Goal: Information Seeking & Learning: Learn about a topic

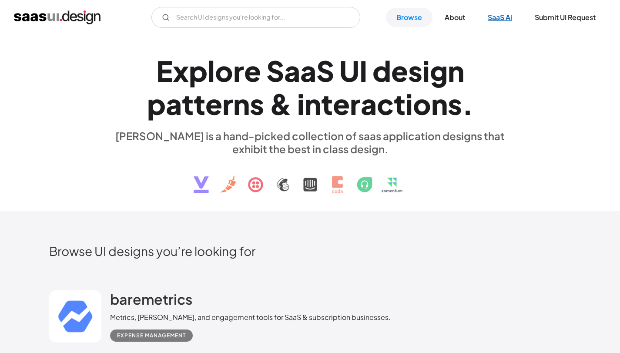
click at [508, 20] on link "SaaS Ai" at bounding box center [500, 17] width 45 height 19
click at [254, 24] on input "Email Form" at bounding box center [255, 17] width 209 height 21
click at [254, 16] on input "features" at bounding box center [255, 17] width 209 height 21
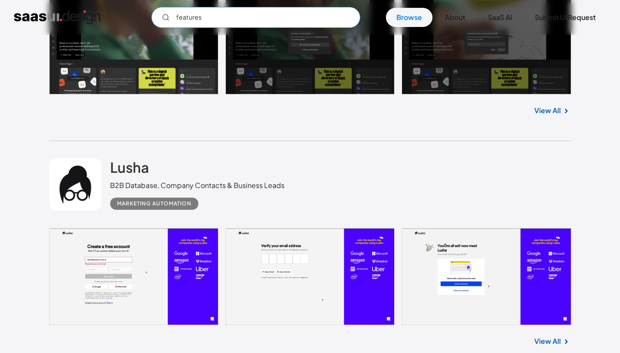
scroll to position [2486, 0]
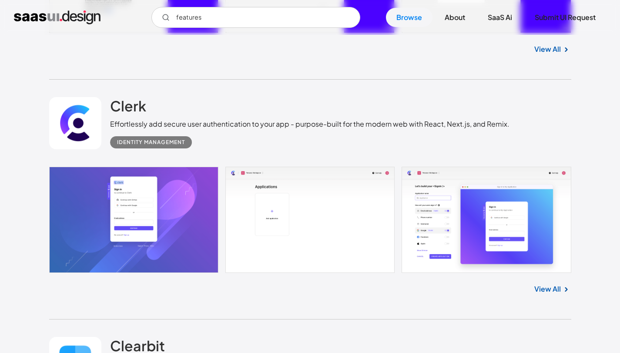
click at [558, 291] on link "View All" at bounding box center [548, 289] width 27 height 10
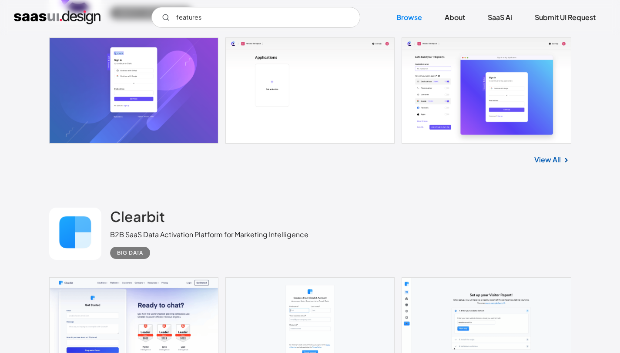
scroll to position [2666, 0]
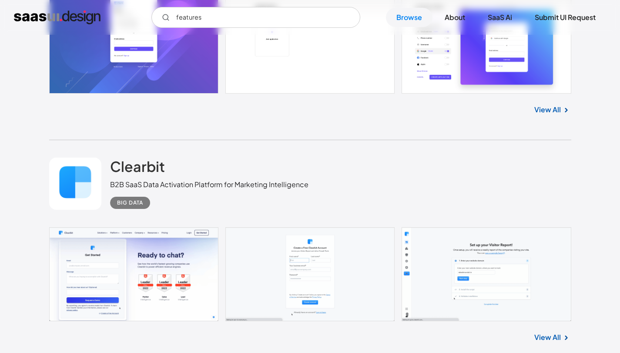
drag, startPoint x: 182, startPoint y: 186, endPoint x: 314, endPoint y: 186, distance: 132.8
click at [314, 186] on div "Clearbit B2B SaaS Data Activation Platform for Marketing Intelligence Big Data" at bounding box center [310, 183] width 522 height 87
click at [385, 199] on div "Clearbit B2B SaaS Data Activation Platform for Marketing Intelligence Big Data" at bounding box center [310, 183] width 522 height 87
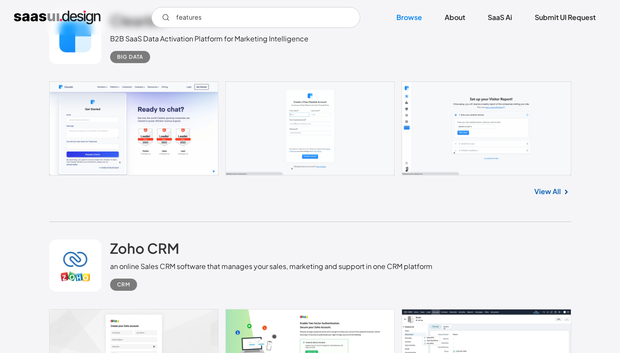
scroll to position [2840, 0]
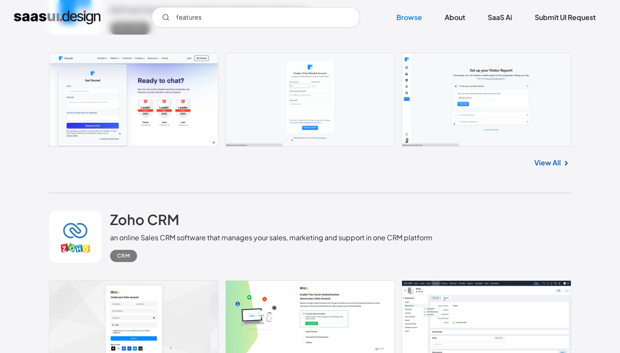
click at [560, 164] on link "View All" at bounding box center [548, 163] width 27 height 10
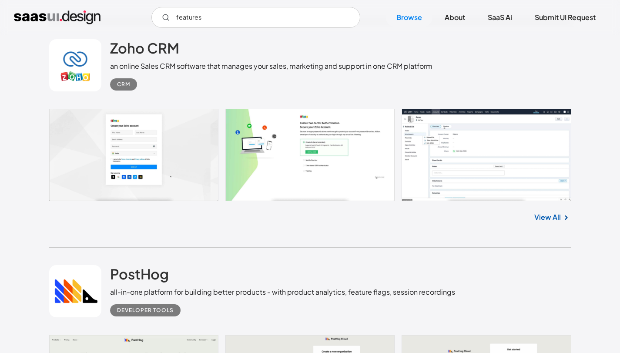
scroll to position [3071, 0]
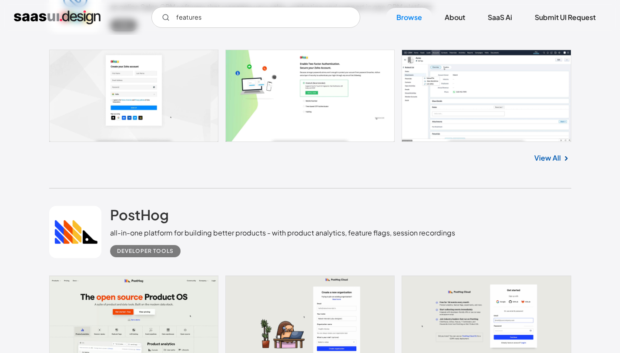
click at [557, 158] on link "View All" at bounding box center [548, 158] width 27 height 10
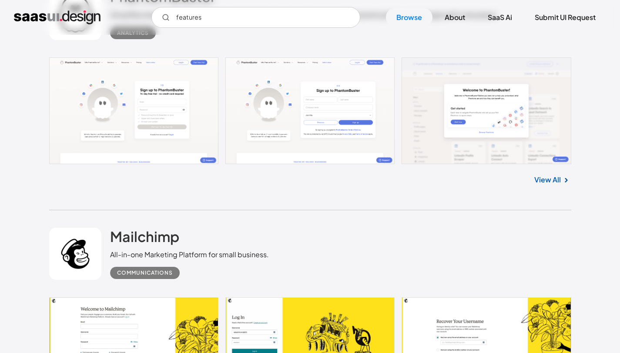
scroll to position [3747, 0]
click at [562, 185] on img at bounding box center [566, 180] width 10 height 10
click at [560, 185] on link "View All" at bounding box center [548, 179] width 27 height 10
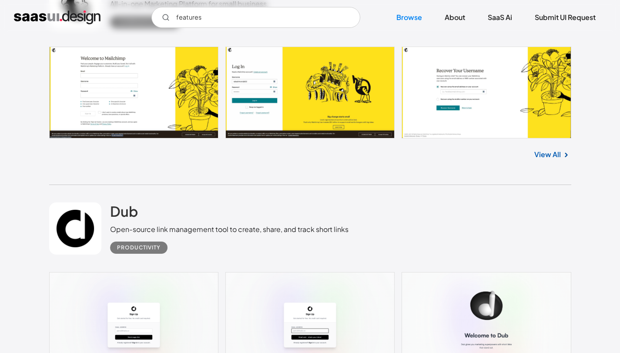
scroll to position [3997, 0]
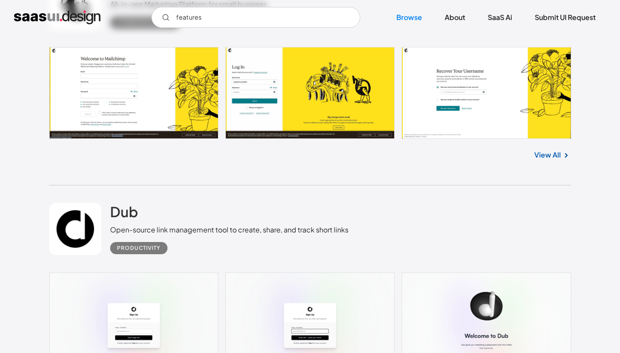
click at [546, 157] on link "View All" at bounding box center [548, 155] width 27 height 10
drag, startPoint x: 211, startPoint y: 20, endPoint x: 151, endPoint y: 16, distance: 59.8
click at [151, 16] on input "features" at bounding box center [255, 17] width 209 height 21
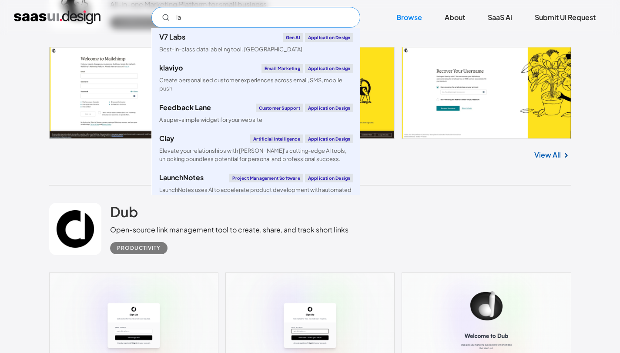
type input "l"
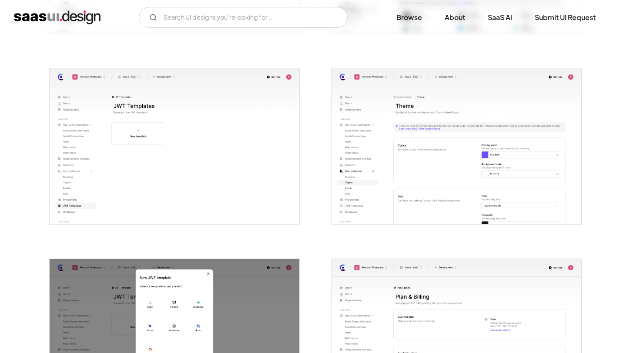
scroll to position [1786, 0]
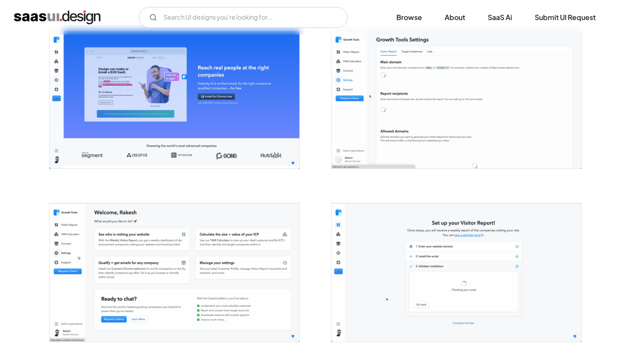
scroll to position [1211, 0]
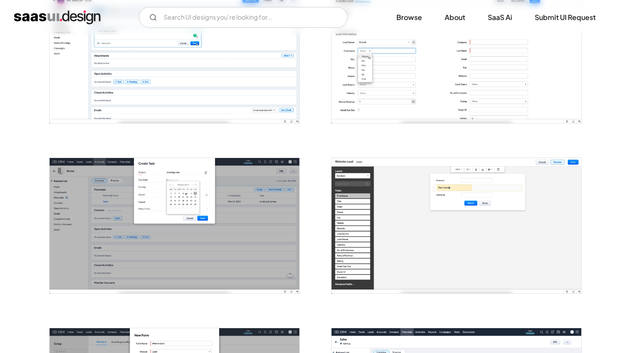
scroll to position [960, 0]
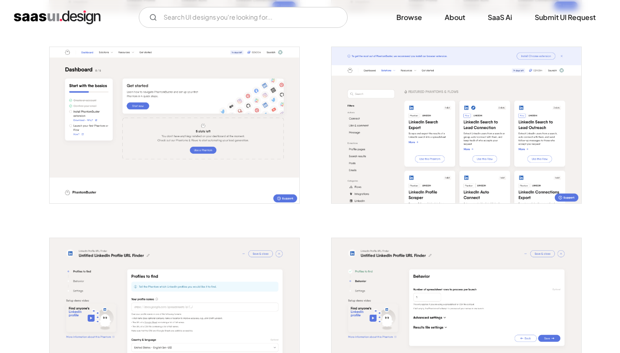
scroll to position [838, 0]
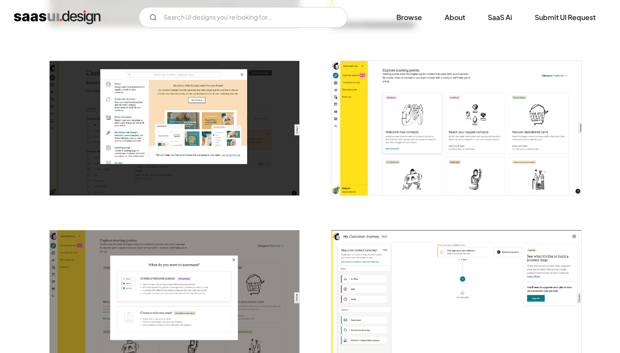
scroll to position [1051, 0]
